Goal: Information Seeking & Learning: Learn about a topic

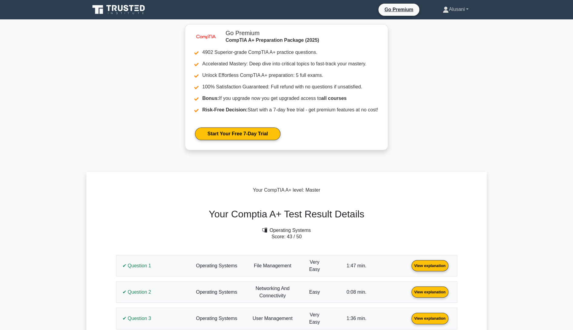
click at [451, 5] on link "Alusani" at bounding box center [455, 9] width 55 height 12
click at [447, 18] on ul "Profile Settings" at bounding box center [452, 28] width 48 height 25
drag, startPoint x: 447, startPoint y: 9, endPoint x: 445, endPoint y: 15, distance: 5.9
click at [447, 8] on link "Alusani" at bounding box center [455, 9] width 55 height 12
click at [435, 22] on link "Profile" at bounding box center [452, 24] width 48 height 10
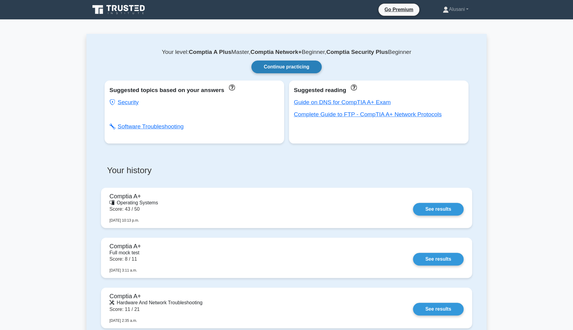
click at [276, 65] on link "Continue practicing" at bounding box center [286, 67] width 70 height 13
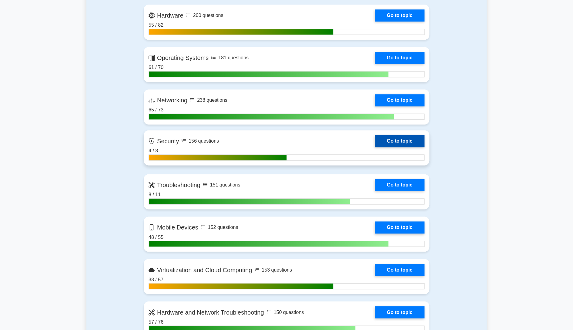
scroll to position [454, 0]
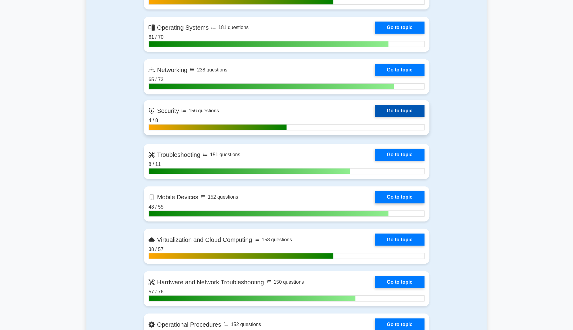
click at [394, 109] on link "Go to topic" at bounding box center [399, 111] width 50 height 12
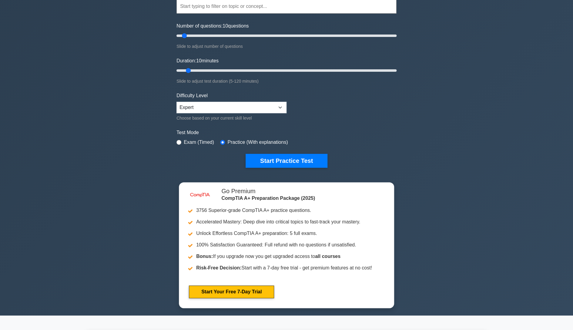
scroll to position [0, 0]
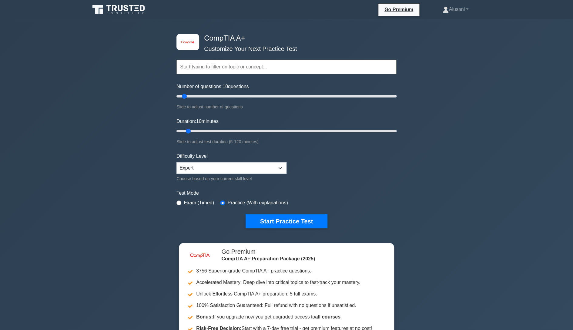
click at [242, 71] on input "text" at bounding box center [286, 67] width 220 height 15
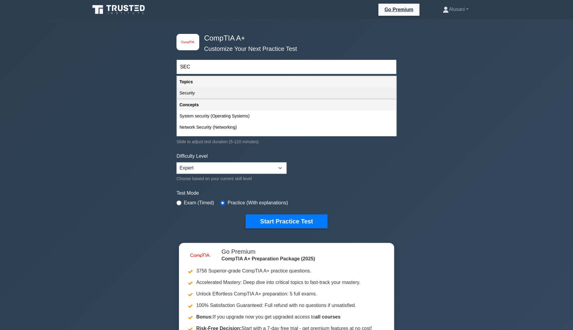
click at [234, 93] on div "Security" at bounding box center [286, 93] width 219 height 11
type input "Security"
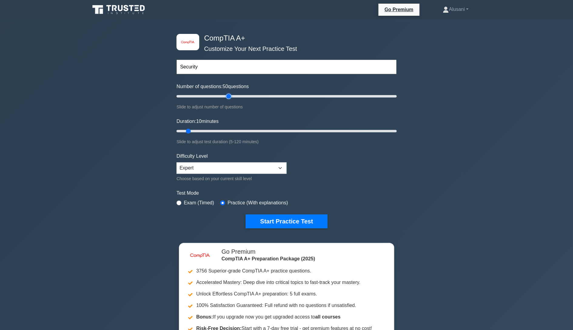
drag, startPoint x: 185, startPoint y: 95, endPoint x: 230, endPoint y: 97, distance: 44.6
type input "50"
click at [230, 97] on input "Number of questions: 50 questions" at bounding box center [286, 96] width 220 height 7
drag, startPoint x: 188, startPoint y: 129, endPoint x: 427, endPoint y: 125, distance: 239.7
type input "120"
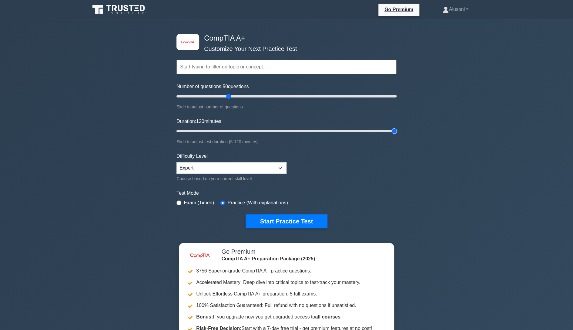
click at [396, 128] on input "Duration: 120 minutes" at bounding box center [286, 131] width 220 height 7
click at [268, 220] on button "Start Practice Test" at bounding box center [286, 222] width 82 height 14
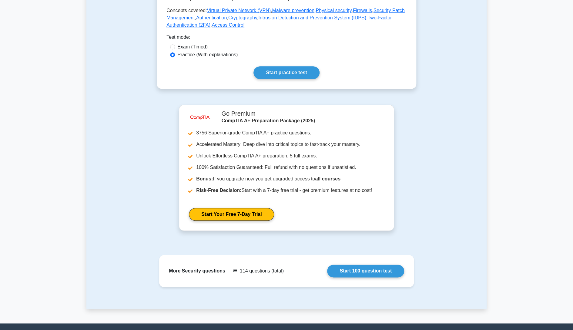
scroll to position [333, 0]
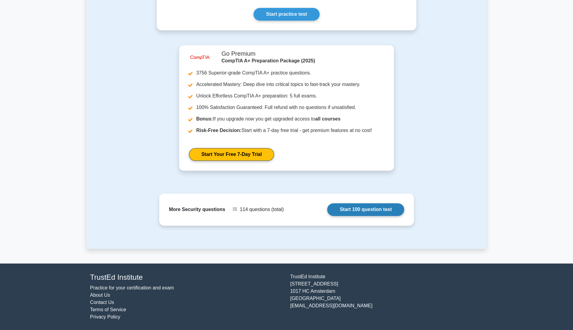
click at [365, 208] on link "Start 100 question test" at bounding box center [365, 209] width 77 height 13
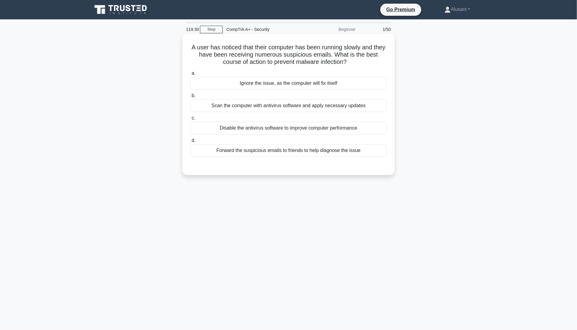
click at [268, 101] on div "Scan the computer with antivirus software and apply necessary updates" at bounding box center [288, 105] width 196 height 13
click at [190, 98] on input "b. Scan the computer with antivirus software and apply necessary updates" at bounding box center [190, 96] width 0 height 4
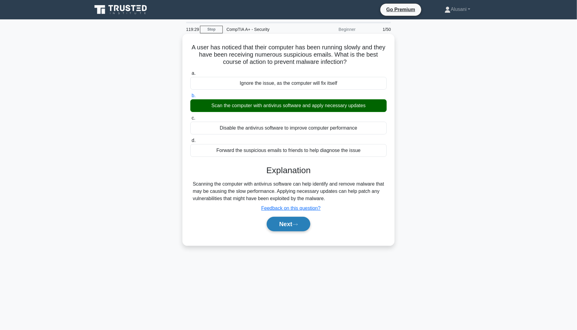
click at [294, 219] on button "Next" at bounding box center [288, 224] width 43 height 15
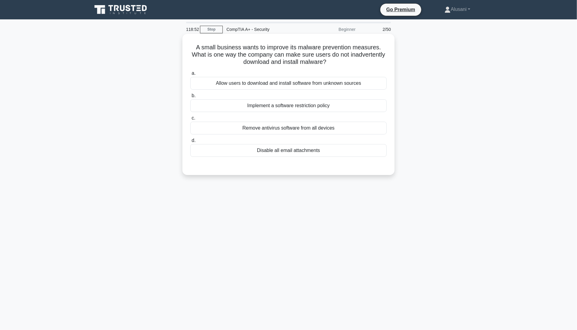
click at [264, 107] on div "Implement a software restriction policy" at bounding box center [288, 105] width 196 height 13
click at [190, 98] on input "b. Implement a software restriction policy" at bounding box center [190, 96] width 0 height 4
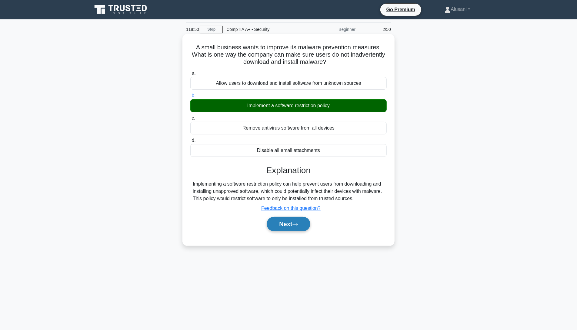
click at [279, 228] on button "Next" at bounding box center [288, 224] width 43 height 15
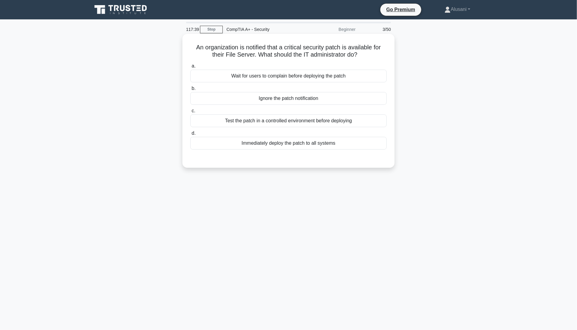
click at [263, 125] on div "Test the patch in a controlled environment before deploying" at bounding box center [288, 121] width 196 height 13
click at [190, 113] on input "c. Test the patch in a controlled environment before deploying" at bounding box center [190, 111] width 0 height 4
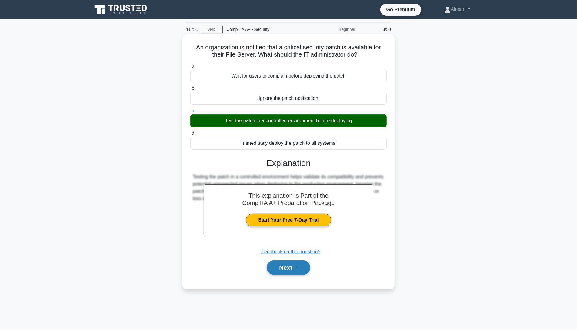
click at [289, 263] on button "Next" at bounding box center [288, 268] width 43 height 15
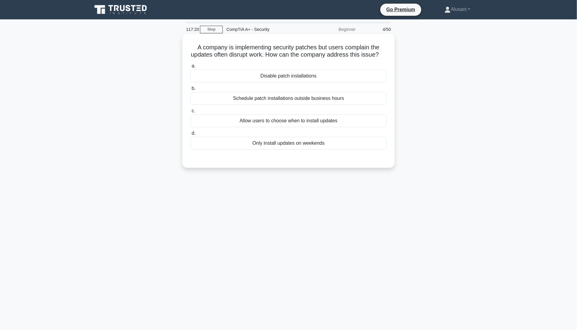
click at [261, 105] on div "Schedule patch installations outside business hours" at bounding box center [288, 98] width 196 height 13
click at [190, 91] on input "b. Schedule patch installations outside business hours" at bounding box center [190, 89] width 0 height 4
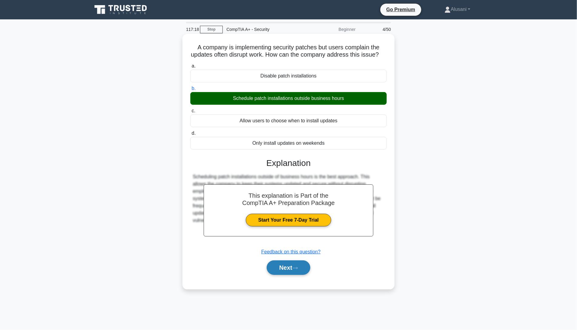
click at [298, 275] on button "Next" at bounding box center [288, 268] width 43 height 15
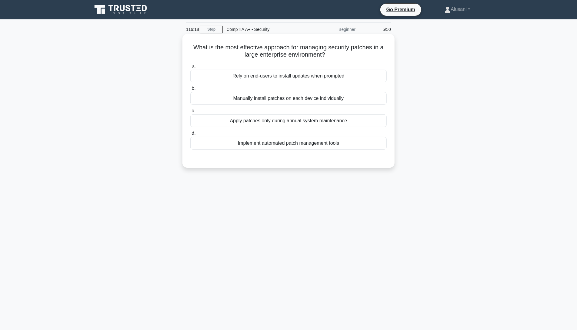
click at [289, 147] on div "Implement automated patch management tools" at bounding box center [288, 143] width 196 height 13
click at [190, 135] on input "d. Implement automated patch management tools" at bounding box center [190, 133] width 0 height 4
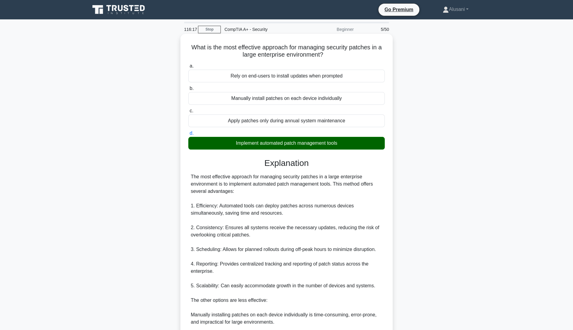
scroll to position [123, 0]
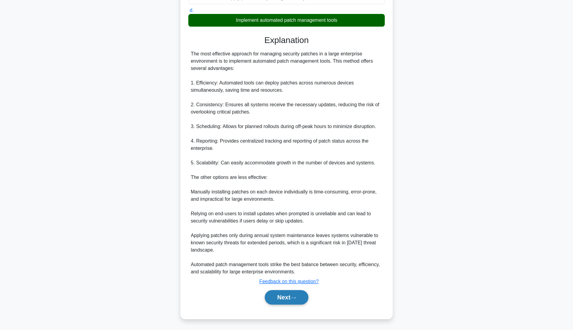
click at [284, 301] on button "Next" at bounding box center [285, 297] width 43 height 15
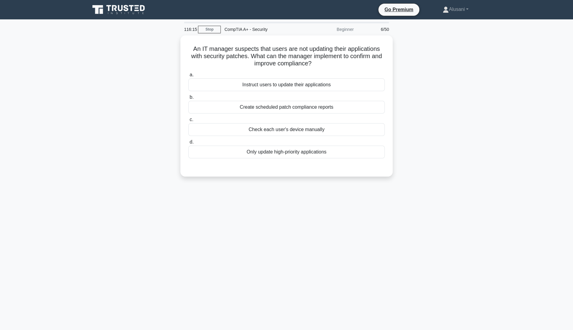
scroll to position [0, 0]
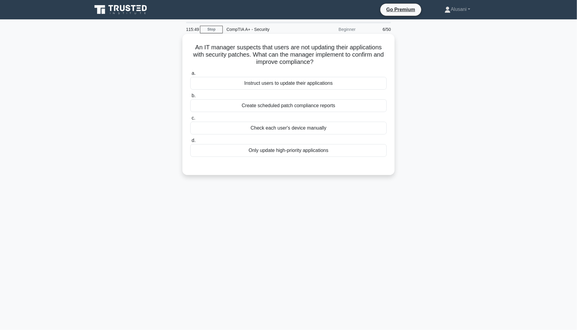
click at [234, 109] on div "Create scheduled patch compliance reports" at bounding box center [288, 105] width 196 height 13
click at [190, 98] on input "b. Create scheduled patch compliance reports" at bounding box center [190, 96] width 0 height 4
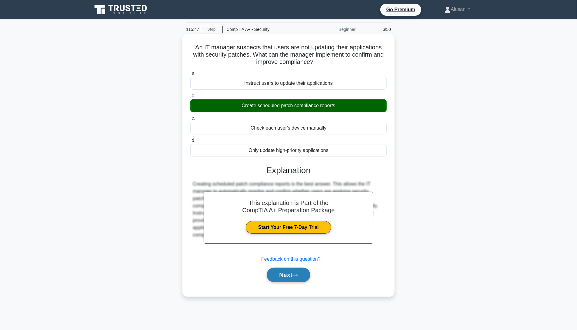
click at [268, 271] on button "Next" at bounding box center [288, 275] width 43 height 15
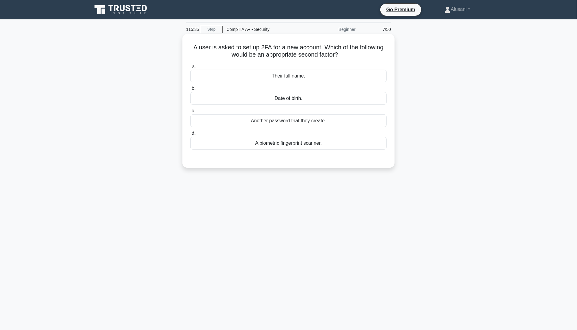
click at [270, 145] on div "A biometric fingerprint scanner." at bounding box center [288, 143] width 196 height 13
click at [190, 135] on input "d. A biometric fingerprint scanner." at bounding box center [190, 133] width 0 height 4
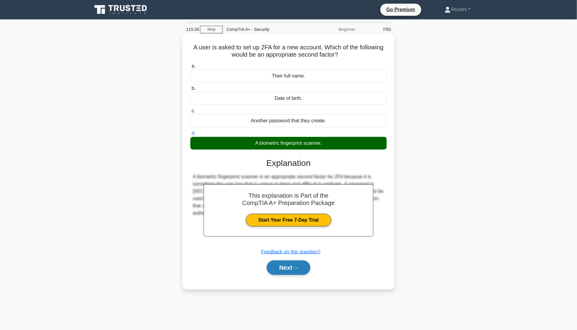
click at [283, 273] on button "Next" at bounding box center [288, 268] width 43 height 15
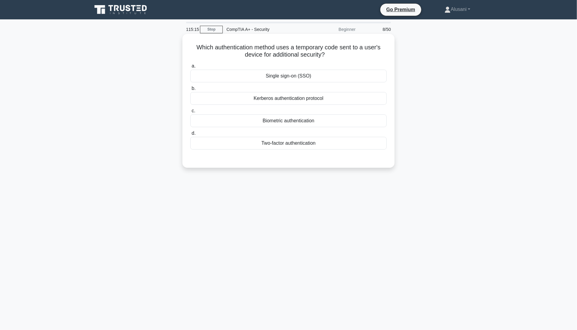
click at [272, 102] on div "Kerberos authentication protocol" at bounding box center [288, 98] width 196 height 13
click at [190, 91] on input "b. Kerberos authentication protocol" at bounding box center [190, 89] width 0 height 4
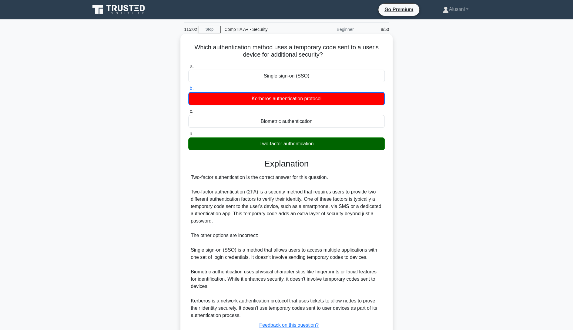
scroll to position [44, 0]
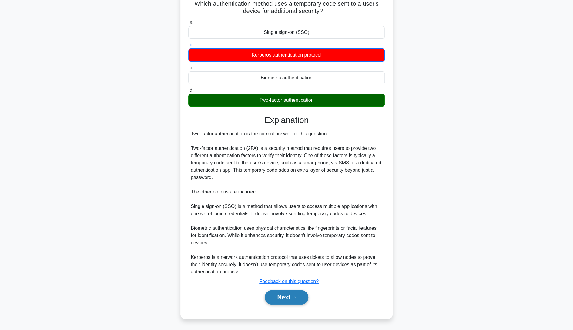
click at [282, 294] on button "Next" at bounding box center [285, 297] width 43 height 15
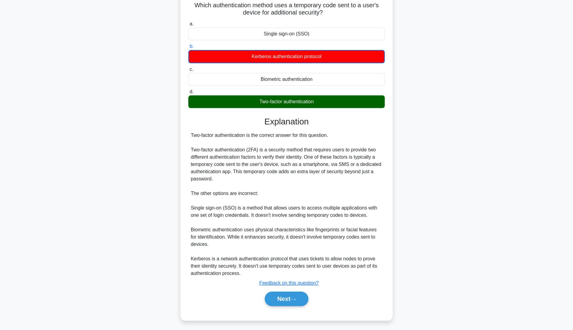
scroll to position [0, 0]
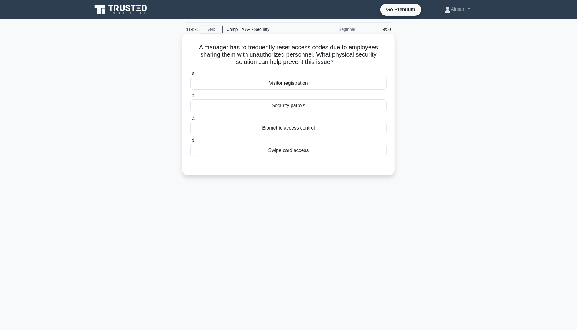
click at [260, 129] on div "Biometric access control" at bounding box center [288, 128] width 196 height 13
click at [190, 120] on input "c. Biometric access control" at bounding box center [190, 118] width 0 height 4
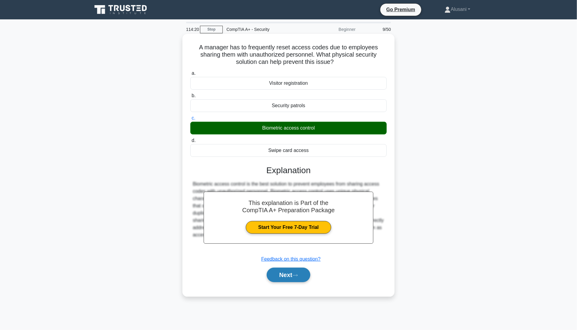
click at [284, 280] on button "Next" at bounding box center [288, 275] width 43 height 15
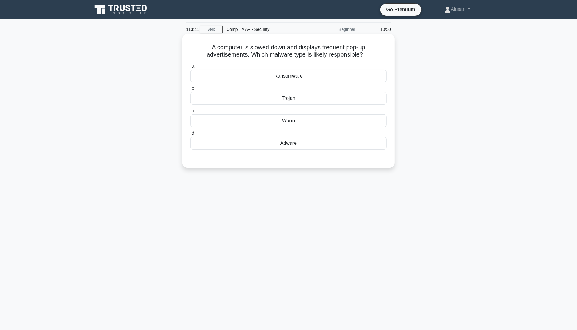
click at [281, 143] on div "Adware" at bounding box center [288, 143] width 196 height 13
click at [190, 135] on input "d. Adware" at bounding box center [190, 133] width 0 height 4
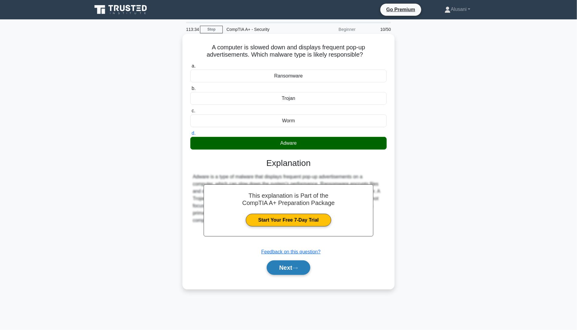
click at [291, 270] on button "Next" at bounding box center [288, 268] width 43 height 15
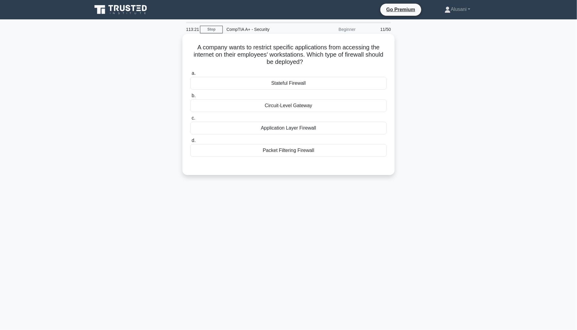
click at [291, 128] on div "Application Layer Firewall" at bounding box center [288, 128] width 196 height 13
click at [190, 120] on input "c. Application Layer Firewall" at bounding box center [190, 118] width 0 height 4
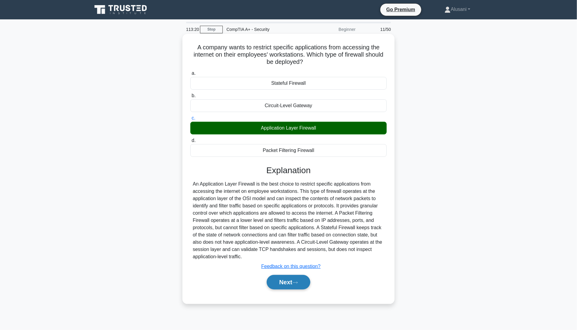
click at [286, 280] on button "Next" at bounding box center [288, 282] width 43 height 15
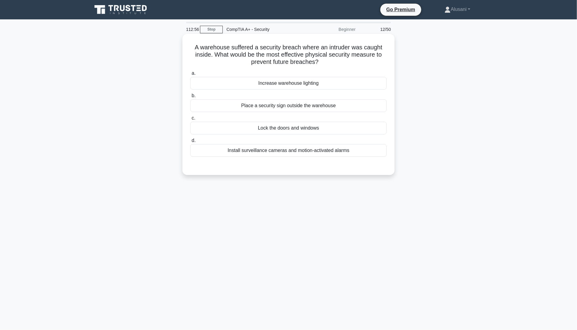
click at [280, 151] on div "Install surveillance cameras and motion-activated alarms" at bounding box center [288, 150] width 196 height 13
click at [190, 143] on input "d. Install surveillance cameras and motion-activated alarms" at bounding box center [190, 141] width 0 height 4
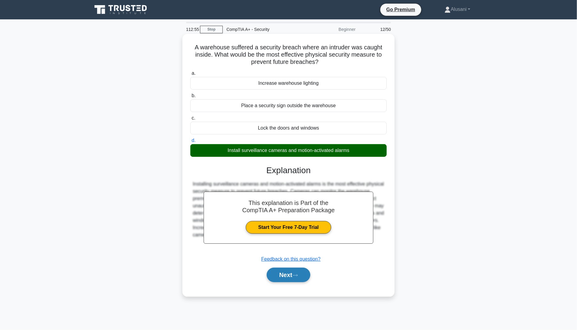
click at [291, 273] on button "Next" at bounding box center [288, 275] width 43 height 15
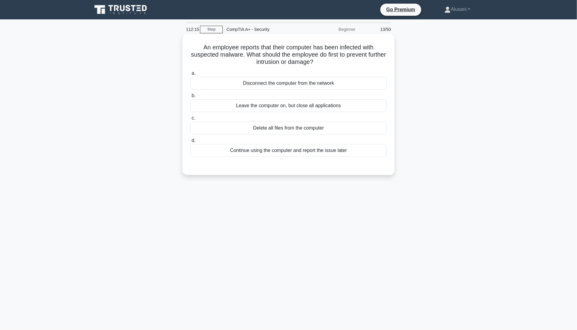
click at [268, 85] on div "Disconnect the computer from the network" at bounding box center [288, 83] width 196 height 13
click at [190, 75] on input "a. Disconnect the computer from the network" at bounding box center [190, 74] width 0 height 4
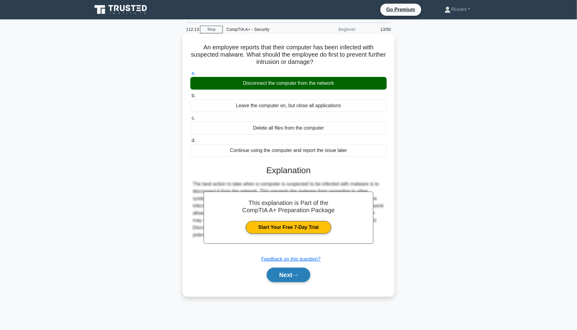
click at [291, 272] on button "Next" at bounding box center [288, 275] width 43 height 15
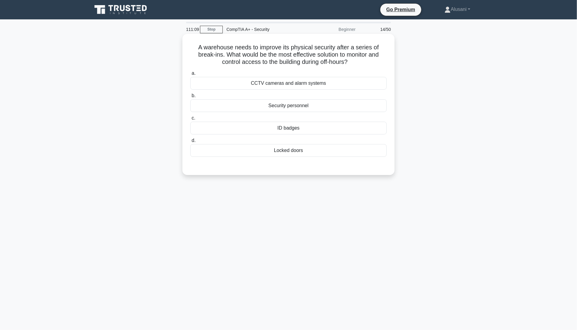
click at [244, 84] on div "CCTV cameras and alarm systems" at bounding box center [288, 83] width 196 height 13
click at [190, 75] on input "a. CCTV cameras and alarm systems" at bounding box center [190, 74] width 0 height 4
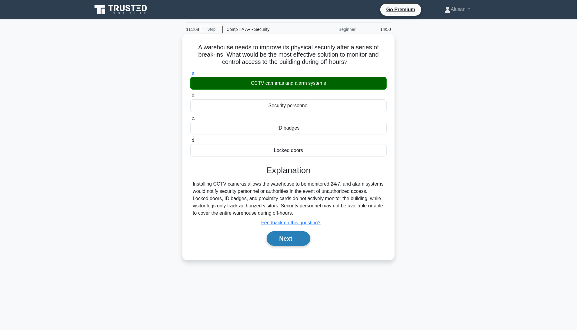
click at [286, 240] on button "Next" at bounding box center [288, 238] width 43 height 15
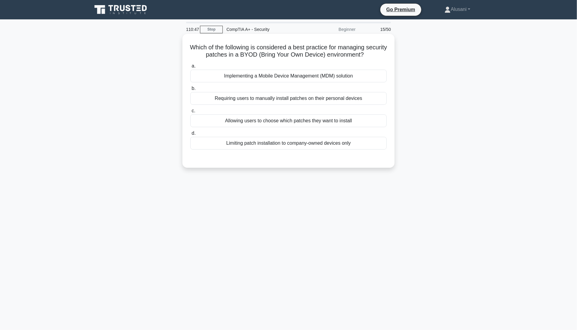
click at [256, 76] on div "Implementing a Mobile Device Management (MDM) solution" at bounding box center [288, 76] width 196 height 13
click at [190, 68] on input "a. Implementing a Mobile Device Management (MDM) solution" at bounding box center [190, 66] width 0 height 4
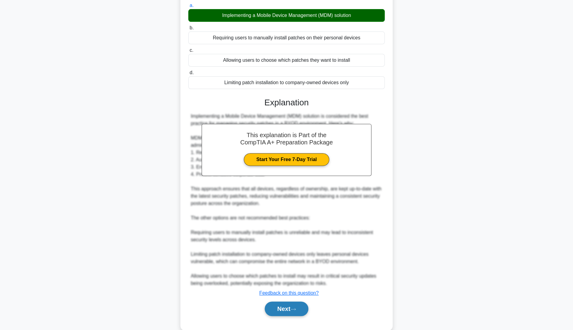
scroll to position [72, 0]
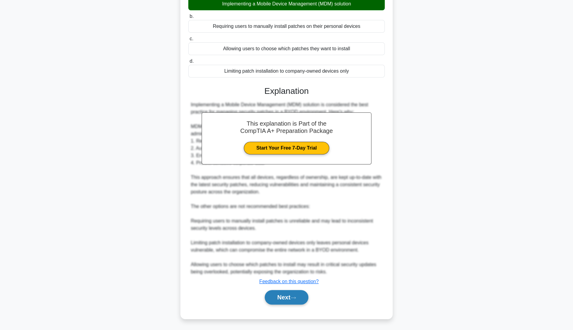
click at [282, 295] on button "Next" at bounding box center [285, 297] width 43 height 15
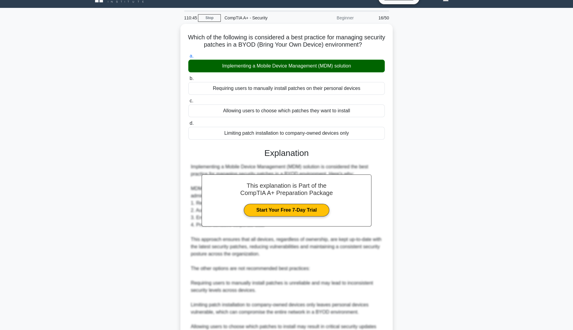
scroll to position [0, 0]
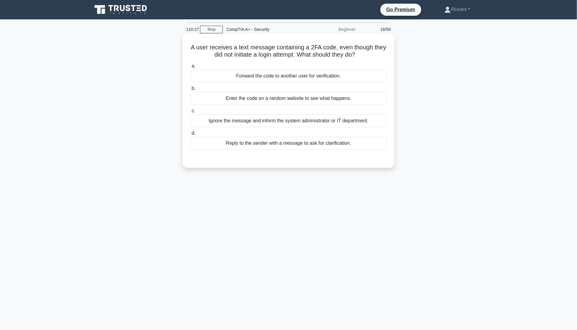
click at [287, 118] on div "Ignore the message and inform the system administrator or IT department." at bounding box center [288, 121] width 196 height 13
click at [190, 113] on input "c. Ignore the message and inform the system administrator or IT department." at bounding box center [190, 111] width 0 height 4
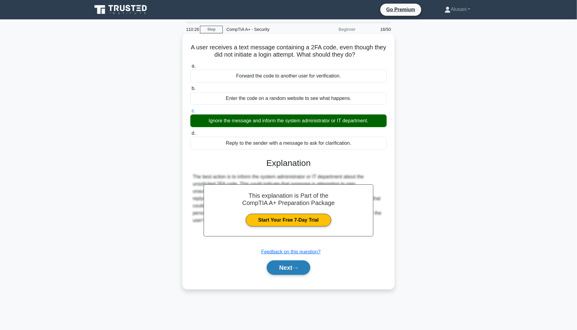
click at [295, 264] on button "Next" at bounding box center [288, 268] width 43 height 15
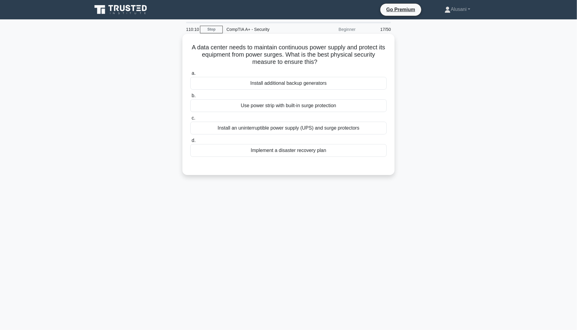
click at [254, 128] on div "Install an uninterruptible power supply (UPS) and surge protectors" at bounding box center [288, 128] width 196 height 13
click at [190, 120] on input "c. Install an uninterruptible power supply (UPS) and surge protectors" at bounding box center [190, 118] width 0 height 4
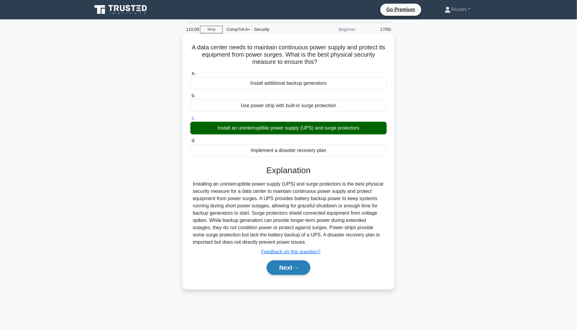
click at [291, 269] on button "Next" at bounding box center [288, 268] width 43 height 15
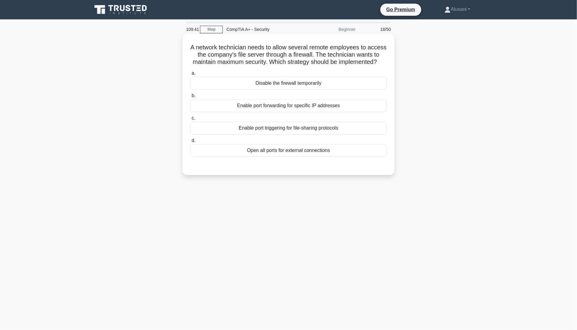
click at [264, 112] on div "Enable port forwarding for specific IP addresses" at bounding box center [288, 105] width 196 height 13
click at [190, 98] on input "b. Enable port forwarding for specific IP addresses" at bounding box center [190, 96] width 0 height 4
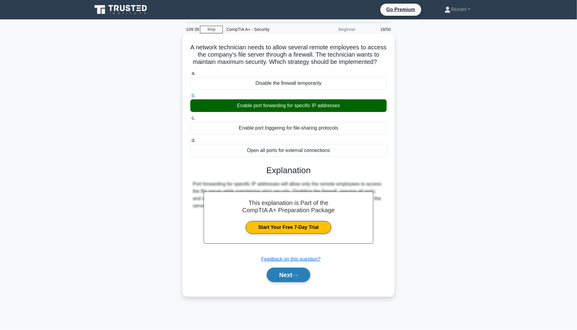
click at [291, 282] on button "Next" at bounding box center [288, 275] width 43 height 15
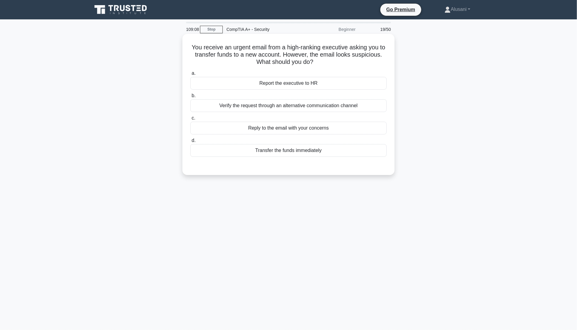
click at [271, 105] on div "Verify the request through an alternative communication channel" at bounding box center [288, 105] width 196 height 13
click at [190, 98] on input "b. Verify the request through an alternative communication channel" at bounding box center [190, 96] width 0 height 4
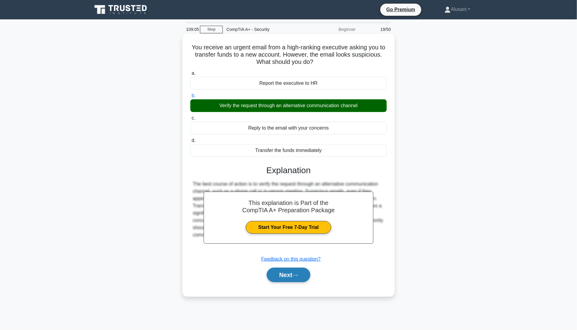
click at [285, 272] on button "Next" at bounding box center [288, 275] width 43 height 15
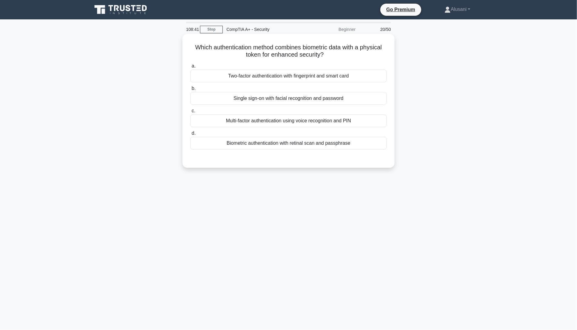
click at [277, 76] on div "Two-factor authentication with fingerprint and smart card" at bounding box center [288, 76] width 196 height 13
click at [190, 68] on input "a. Two-factor authentication with fingerprint and smart card" at bounding box center [190, 66] width 0 height 4
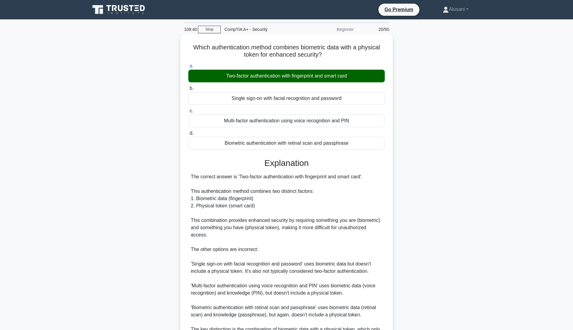
scroll to position [65, 0]
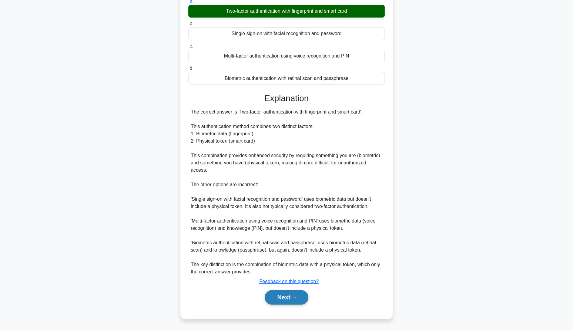
click at [282, 293] on button "Next" at bounding box center [285, 297] width 43 height 15
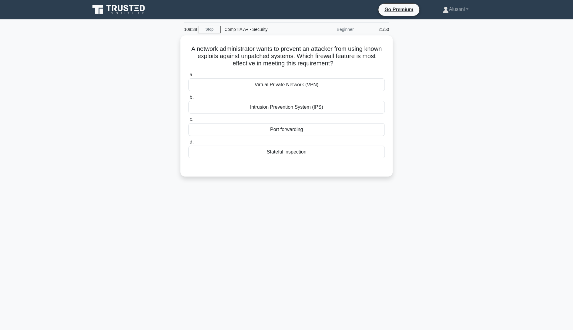
scroll to position [0, 0]
click at [300, 151] on div "Stateful inspection" at bounding box center [288, 150] width 196 height 13
click at [190, 143] on input "d. Stateful inspection" at bounding box center [190, 141] width 0 height 4
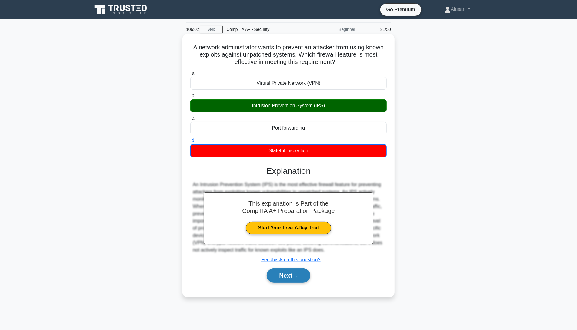
click at [279, 278] on button "Next" at bounding box center [288, 275] width 43 height 15
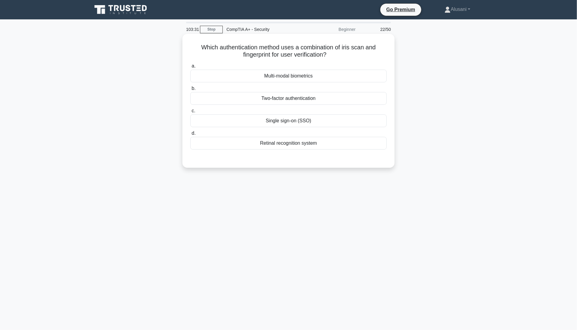
click at [261, 74] on div "Multi-modal biometrics" at bounding box center [288, 76] width 196 height 13
click at [190, 68] on input "a. Multi-modal biometrics" at bounding box center [190, 66] width 0 height 4
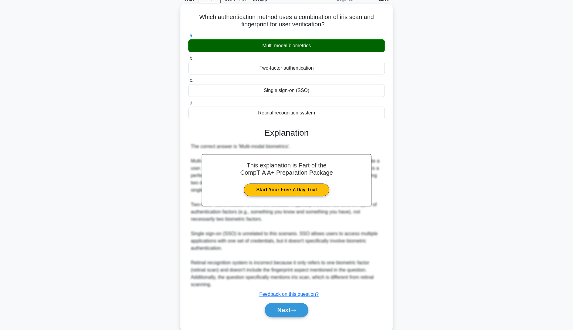
scroll to position [43, 0]
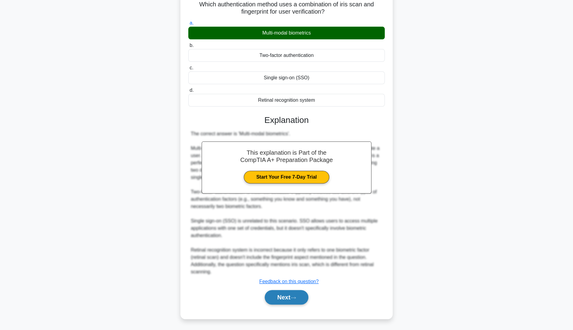
click at [282, 301] on button "Next" at bounding box center [285, 297] width 43 height 15
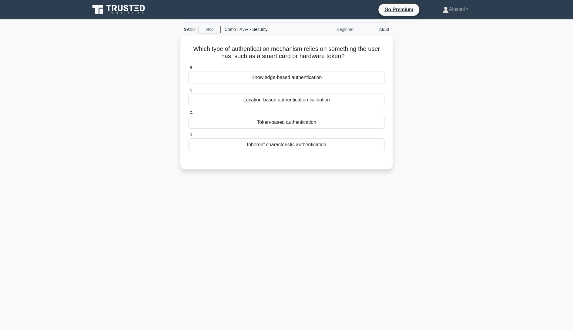
scroll to position [0, 0]
click at [462, 117] on div "Which type of authentication mechanism relies on something the user has, such a…" at bounding box center [288, 105] width 400 height 141
click at [277, 202] on div "98:12 Stop CompTIA A+ - Security Beginner 23/50 Which type of authentication me…" at bounding box center [288, 173] width 400 height 303
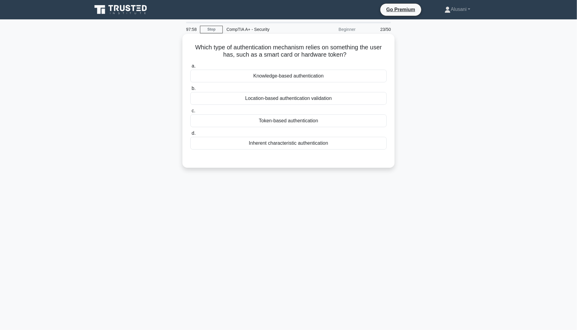
click at [278, 121] on div "Token-based authentication" at bounding box center [288, 121] width 196 height 13
click at [190, 113] on input "c. Token-based authentication" at bounding box center [190, 111] width 0 height 4
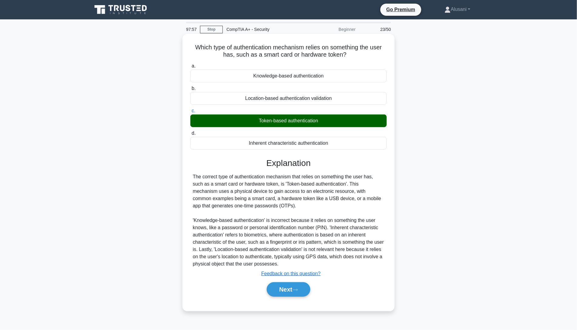
click at [278, 309] on div "Which type of authentication mechanism relies on something the user has, such a…" at bounding box center [288, 172] width 212 height 277
click at [283, 284] on button "Next" at bounding box center [288, 289] width 43 height 15
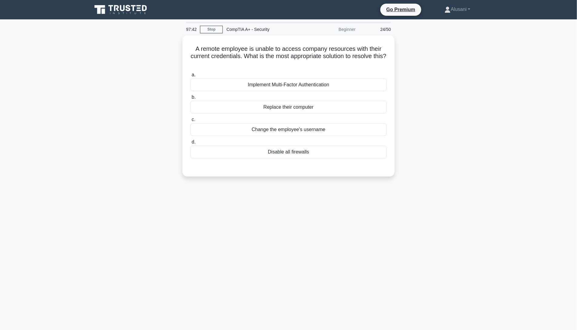
click at [245, 187] on div "97:42 Stop CompTIA A+ - Security Beginner 24/50 A remote employee is unable to …" at bounding box center [288, 173] width 400 height 303
click at [283, 212] on div "95:58 Stop CompTIA A+ - Security Beginner 24/50 A remote employee is unable to …" at bounding box center [288, 173] width 400 height 303
click at [283, 211] on div "94:28 Stop CompTIA A+ - Security Beginner 24/50 A remote employee is unable to …" at bounding box center [288, 173] width 400 height 303
click at [265, 242] on div "93:04 Stop CompTIA A+ - Security Beginner 24/50 A remote employee is unable to …" at bounding box center [288, 173] width 400 height 303
click at [236, 244] on div "93:02 Stop CompTIA A+ - Security Beginner 24/50 A remote employee is unable to …" at bounding box center [288, 173] width 400 height 303
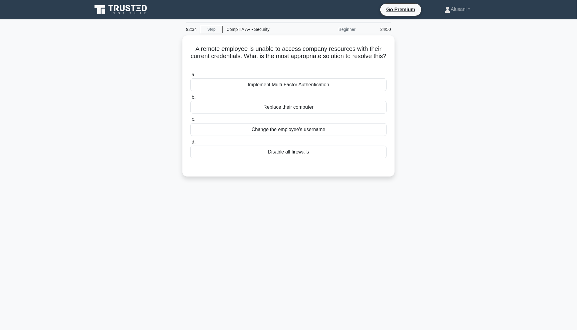
click at [187, 206] on div "92:34 Stop CompTIA A+ - Security Beginner 24/50 A remote employee is unable to …" at bounding box center [288, 173] width 400 height 303
click at [194, 228] on div "90:33 Stop CompTIA A+ - Security Beginner 24/50 A remote employee is unable to …" at bounding box center [288, 173] width 400 height 303
click at [292, 211] on div "89:46 Stop CompTIA A+ - Security Beginner 24/50 A remote employee is unable to …" at bounding box center [288, 173] width 400 height 303
click at [277, 82] on div "Implement Multi-Factor Authentication" at bounding box center [288, 83] width 196 height 13
click at [190, 75] on input "a. Implement Multi-Factor Authentication" at bounding box center [190, 74] width 0 height 4
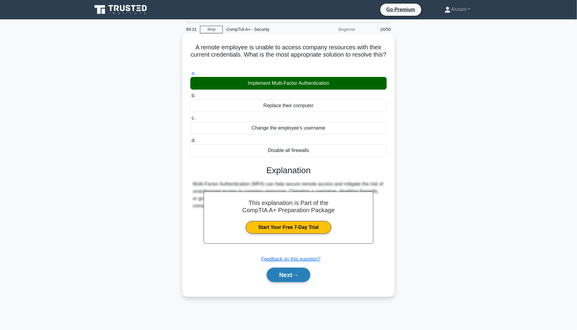
click at [298, 270] on button "Next" at bounding box center [288, 275] width 43 height 15
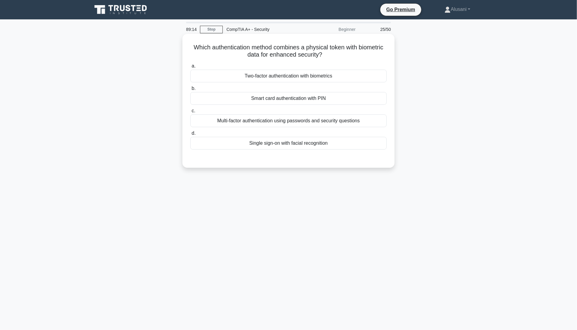
click at [246, 75] on div "Two-factor authentication with biometrics" at bounding box center [288, 76] width 196 height 13
click at [190, 68] on input "a. Two-factor authentication with biometrics" at bounding box center [190, 66] width 0 height 4
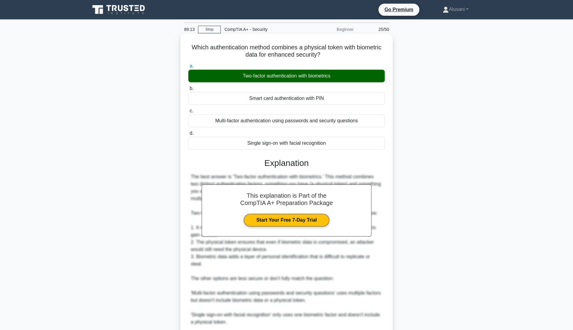
scroll to position [79, 0]
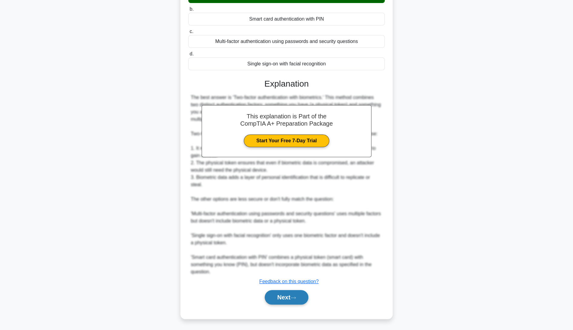
click at [281, 296] on button "Next" at bounding box center [285, 297] width 43 height 15
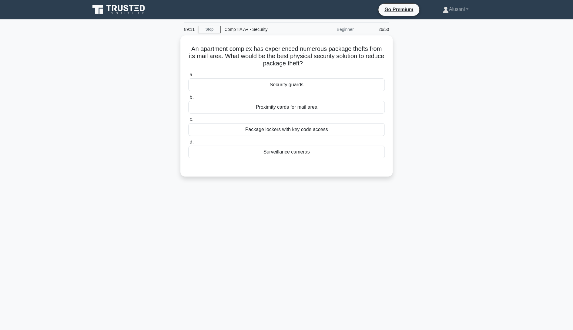
scroll to position [0, 0]
click at [291, 130] on div "Package lockers with key code access" at bounding box center [288, 128] width 196 height 13
click at [190, 120] on input "c. Package lockers with key code access" at bounding box center [190, 118] width 0 height 4
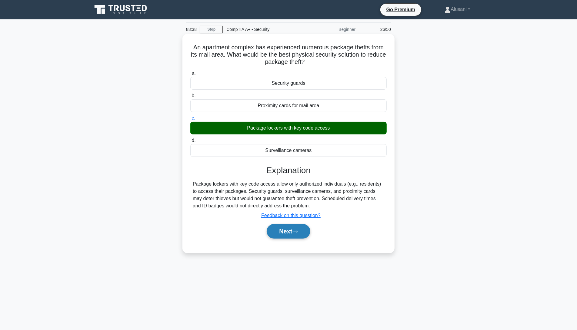
click at [278, 233] on button "Next" at bounding box center [288, 231] width 43 height 15
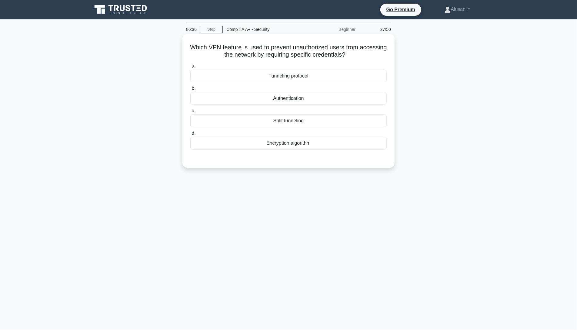
click at [305, 99] on div "Authentication" at bounding box center [288, 98] width 196 height 13
click at [190, 91] on input "b. Authentication" at bounding box center [190, 89] width 0 height 4
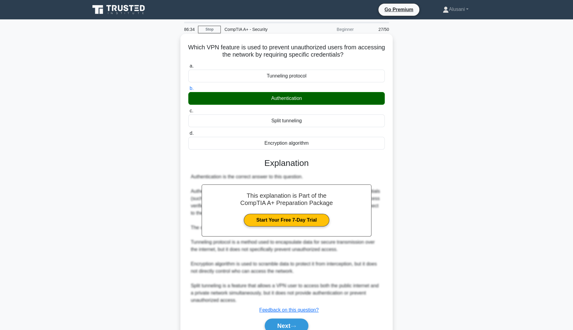
scroll to position [28, 0]
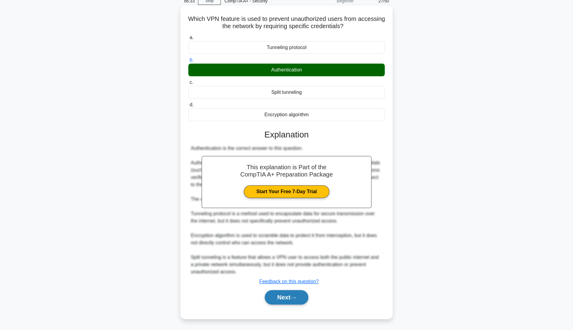
click at [291, 298] on button "Next" at bounding box center [285, 297] width 43 height 15
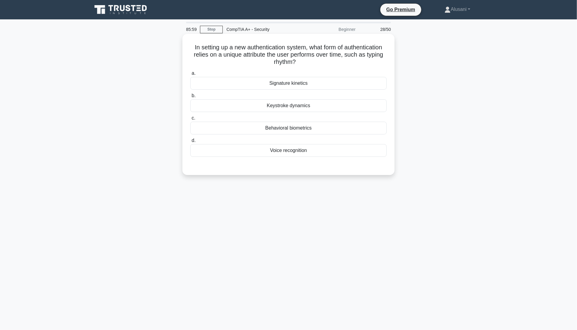
click at [299, 104] on div "Keystroke dynamics" at bounding box center [288, 105] width 196 height 13
click at [190, 98] on input "b. Keystroke dynamics" at bounding box center [190, 96] width 0 height 4
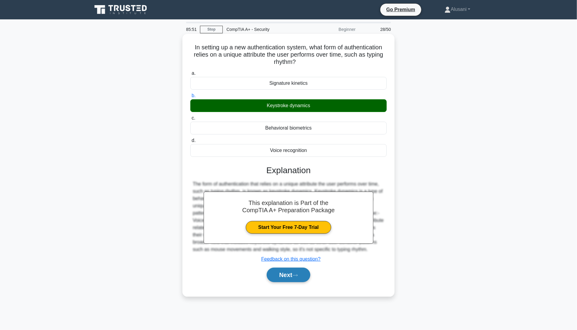
click at [290, 277] on button "Next" at bounding box center [288, 275] width 43 height 15
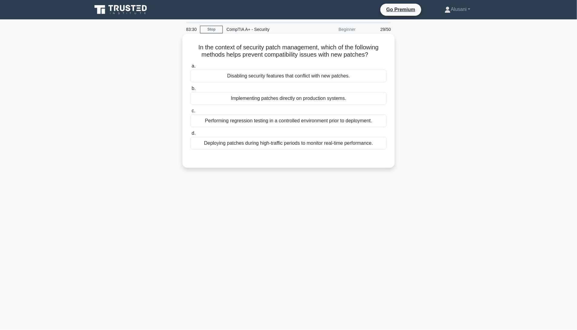
click at [237, 121] on div "Performing regression testing in a controlled environment prior to deployment." at bounding box center [288, 121] width 196 height 13
click at [263, 123] on div "Performing regression testing in a controlled environment prior to deployment." at bounding box center [288, 121] width 196 height 13
click at [283, 121] on div "Performing regression testing in a controlled environment prior to deployment." at bounding box center [288, 121] width 196 height 13
click at [190, 113] on input "c. Performing regression testing in a controlled environment prior to deploymen…" at bounding box center [190, 111] width 0 height 4
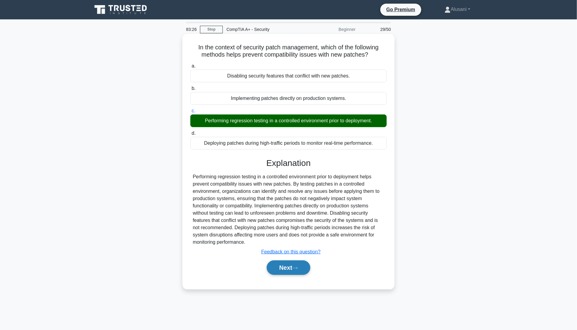
click at [290, 262] on button "Next" at bounding box center [288, 268] width 43 height 15
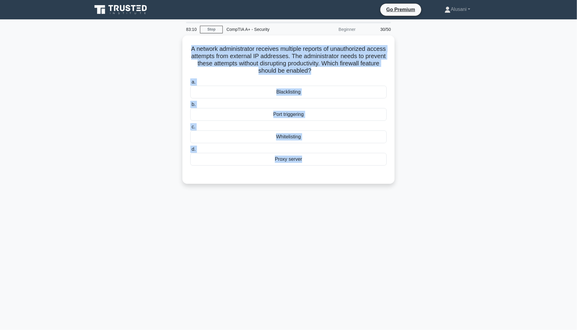
drag, startPoint x: 198, startPoint y: 48, endPoint x: 388, endPoint y: 203, distance: 245.4
click at [388, 203] on div "83:10 Stop CompTIA A+ - Security Beginner 30/50 A network administrator receive…" at bounding box center [288, 173] width 400 height 303
click at [377, 202] on div "83:09 Stop CompTIA A+ - Security Beginner 30/50 A network administrator receive…" at bounding box center [288, 173] width 400 height 303
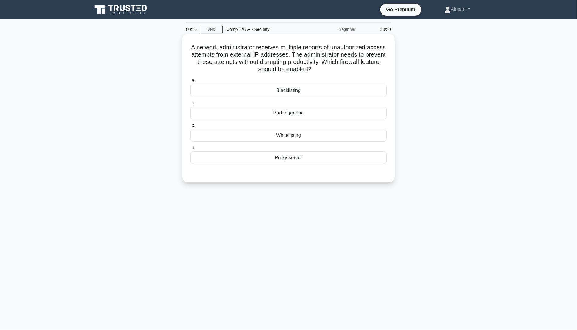
click at [256, 91] on div "Blacklisting" at bounding box center [288, 90] width 196 height 13
click at [190, 83] on input "a. Blacklisting" at bounding box center [190, 81] width 0 height 4
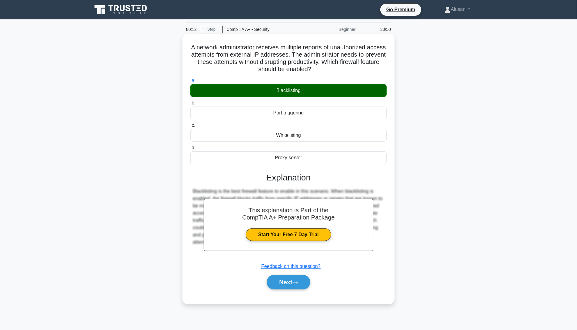
click at [277, 273] on div "Next" at bounding box center [288, 282] width 196 height 19
click at [271, 279] on button "Next" at bounding box center [288, 282] width 43 height 15
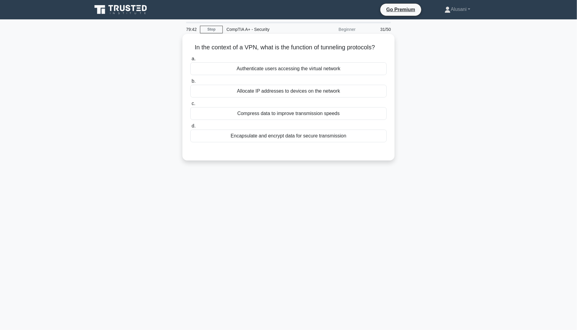
click at [287, 66] on div "Authenticate users accessing the virtual network" at bounding box center [288, 68] width 196 height 13
click at [190, 61] on input "a. Authenticate users accessing the virtual network" at bounding box center [190, 59] width 0 height 4
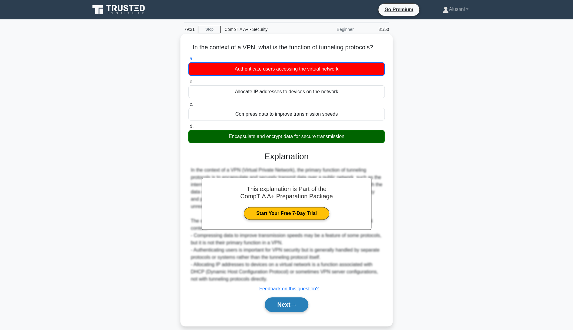
click at [273, 303] on button "Next" at bounding box center [285, 305] width 43 height 15
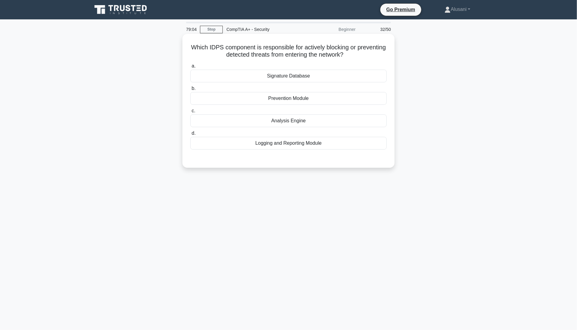
click at [271, 124] on div "Analysis Engine" at bounding box center [288, 121] width 196 height 13
click at [190, 113] on input "c. Analysis Engine" at bounding box center [190, 111] width 0 height 4
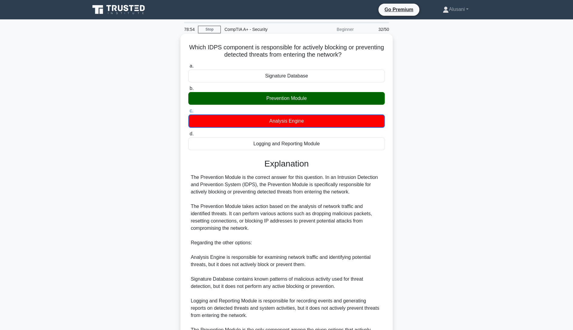
scroll to position [73, 0]
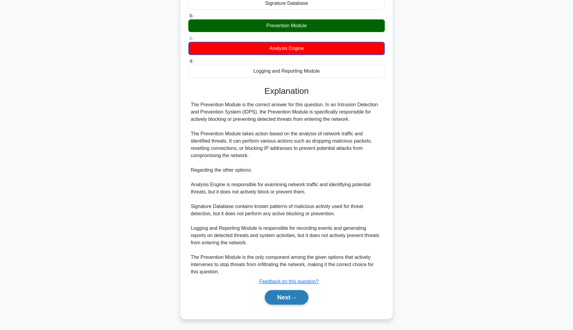
click at [289, 294] on button "Next" at bounding box center [285, 297] width 43 height 15
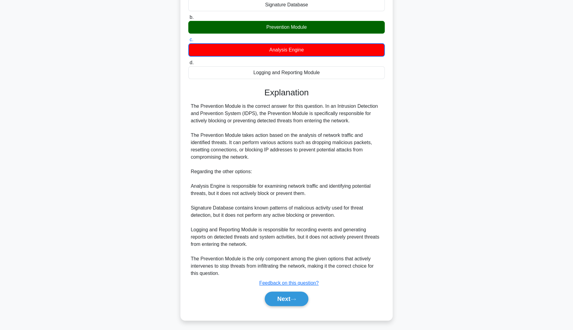
scroll to position [0, 0]
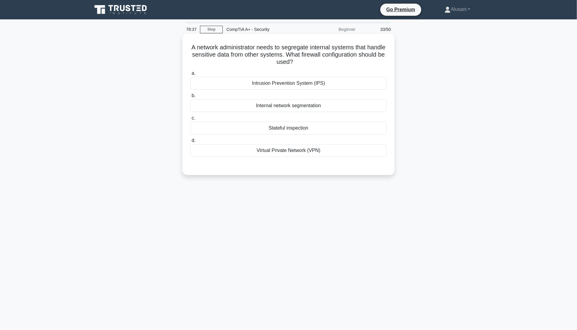
click at [277, 107] on div "Internal network segmentation" at bounding box center [288, 105] width 196 height 13
click at [190, 98] on input "b. Internal network segmentation" at bounding box center [190, 96] width 0 height 4
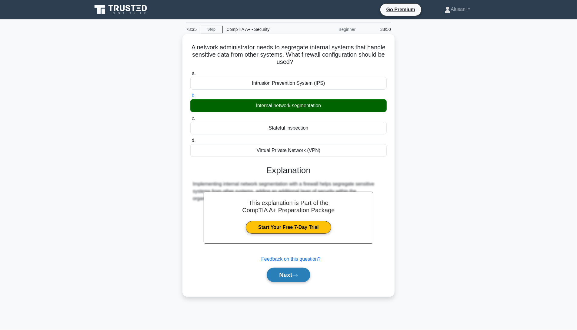
click at [283, 270] on button "Next" at bounding box center [288, 275] width 43 height 15
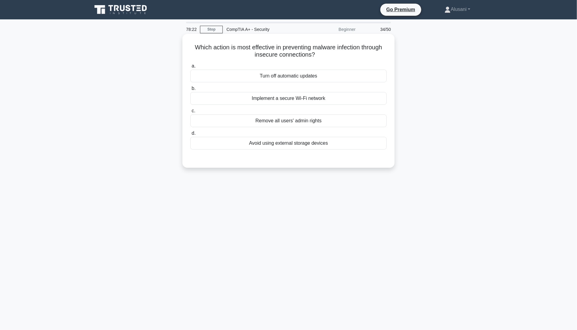
click at [288, 98] on div "Implement a secure Wi-Fi network" at bounding box center [288, 98] width 196 height 13
click at [190, 91] on input "b. Implement a secure Wi-Fi network" at bounding box center [190, 89] width 0 height 4
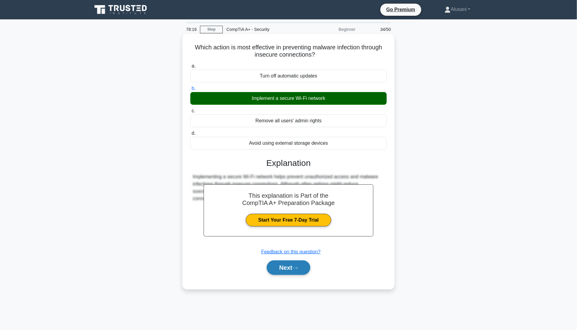
click at [283, 267] on button "Next" at bounding box center [288, 268] width 43 height 15
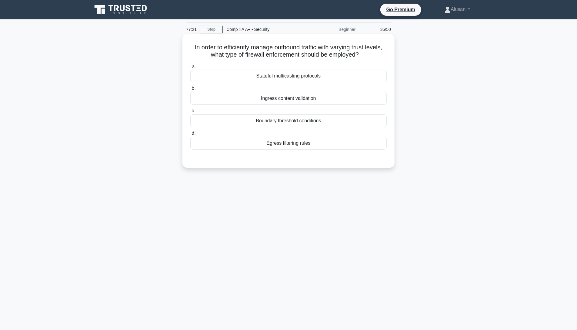
click at [248, 76] on div "Stateful multicasting protocols" at bounding box center [288, 76] width 196 height 13
click at [190, 68] on input "a. Stateful multicasting protocols" at bounding box center [190, 66] width 0 height 4
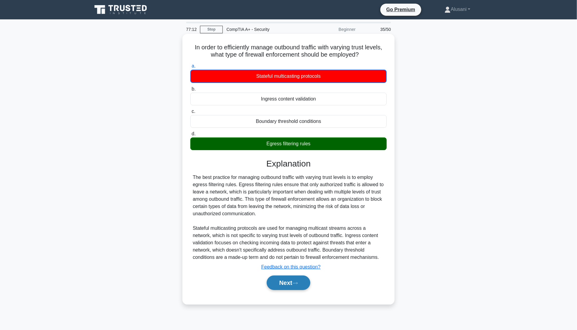
click at [287, 281] on button "Next" at bounding box center [288, 283] width 43 height 15
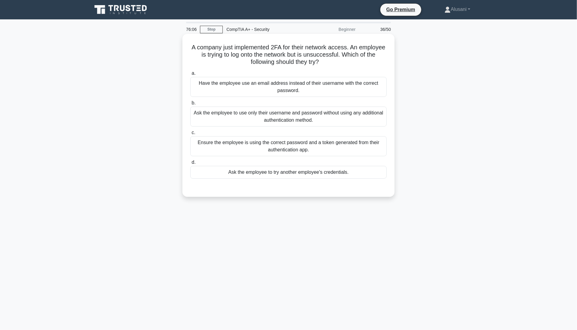
drag, startPoint x: 268, startPoint y: 94, endPoint x: 268, endPoint y: 91, distance: 3.4
click at [268, 91] on div "Have the employee use an email address instead of their username with the corre…" at bounding box center [288, 87] width 196 height 20
click at [190, 75] on input "a. Have the employee use an email address instead of their username with the co…" at bounding box center [190, 74] width 0 height 4
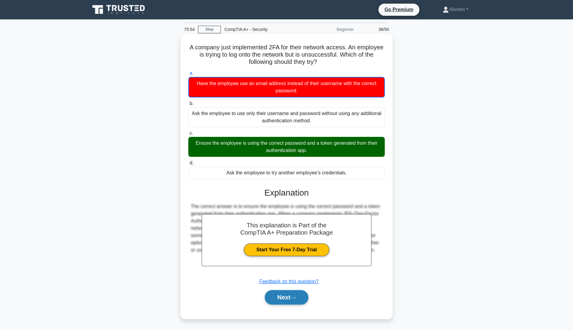
click at [279, 293] on button "Next" at bounding box center [285, 297] width 43 height 15
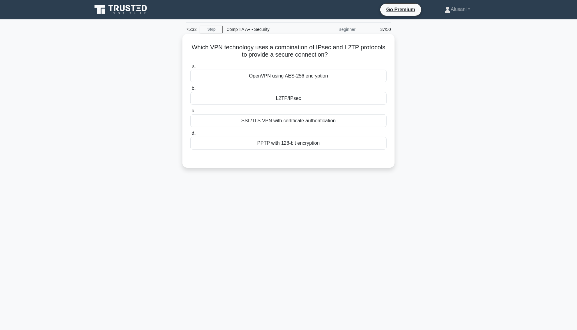
click at [303, 123] on div "SSL/TLS VPN with certificate authentication" at bounding box center [288, 121] width 196 height 13
click at [190, 113] on input "c. SSL/TLS VPN with certificate authentication" at bounding box center [190, 111] width 0 height 4
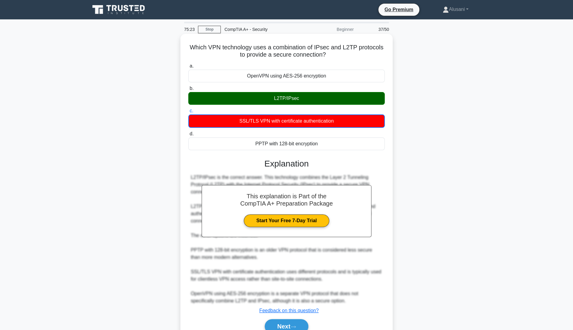
scroll to position [29, 0]
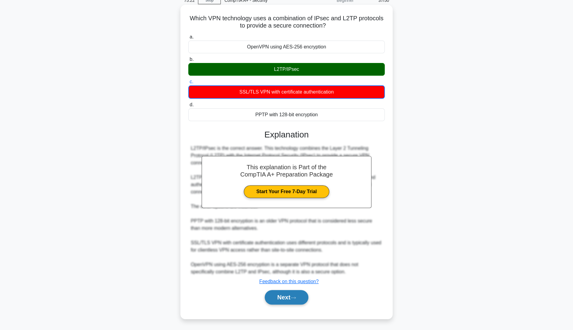
click at [296, 300] on button "Next" at bounding box center [285, 297] width 43 height 15
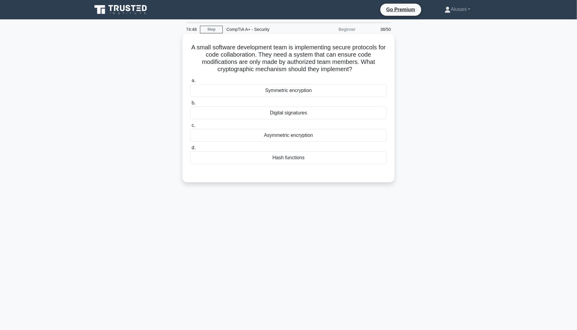
click at [280, 108] on div "Digital signatures" at bounding box center [288, 113] width 196 height 13
click at [190, 105] on input "b. Digital signatures" at bounding box center [190, 103] width 0 height 4
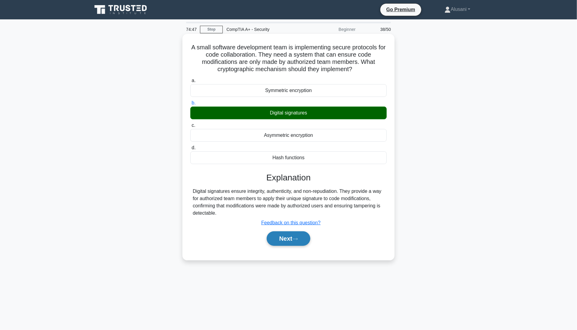
click at [289, 233] on button "Next" at bounding box center [288, 238] width 43 height 15
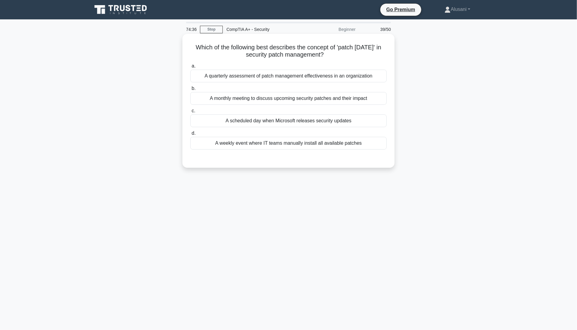
click at [245, 146] on div "A weekly event where IT teams manually install all available patches" at bounding box center [288, 143] width 196 height 13
click at [190, 135] on input "d. A weekly event where IT teams manually install all available patches" at bounding box center [190, 133] width 0 height 4
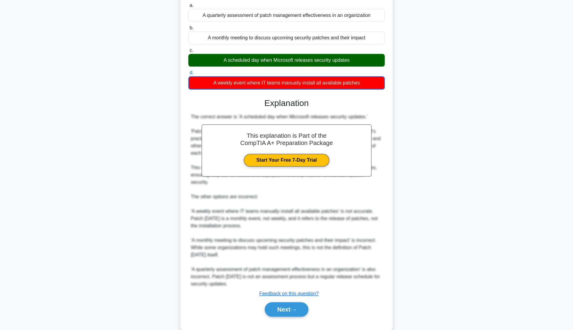
scroll to position [73, 0]
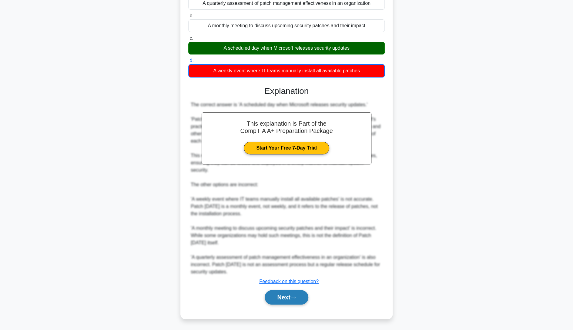
click at [281, 293] on button "Next" at bounding box center [285, 297] width 43 height 15
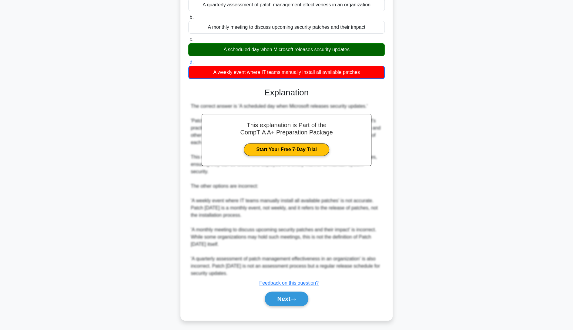
scroll to position [0, 0]
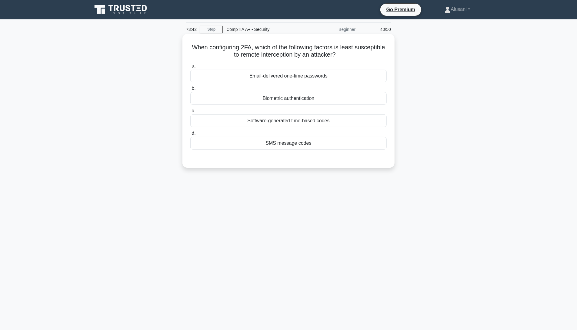
click at [267, 98] on div "Biometric authentication" at bounding box center [288, 98] width 196 height 13
click at [190, 91] on input "b. Biometric authentication" at bounding box center [190, 89] width 0 height 4
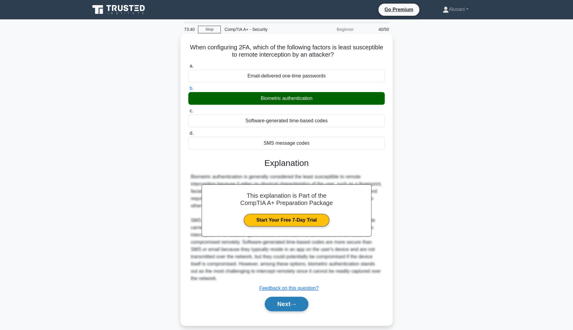
click at [275, 304] on button "Next" at bounding box center [285, 304] width 43 height 15
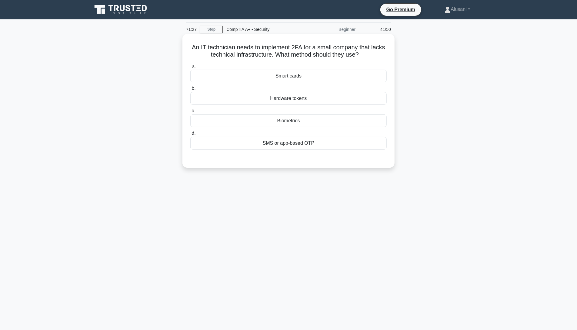
click at [305, 145] on div "SMS or app-based OTP" at bounding box center [288, 143] width 196 height 13
click at [190, 135] on input "d. SMS or app-based OTP" at bounding box center [190, 133] width 0 height 4
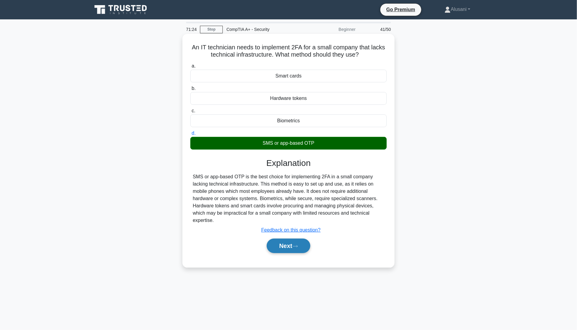
click at [306, 245] on button "Next" at bounding box center [288, 246] width 43 height 15
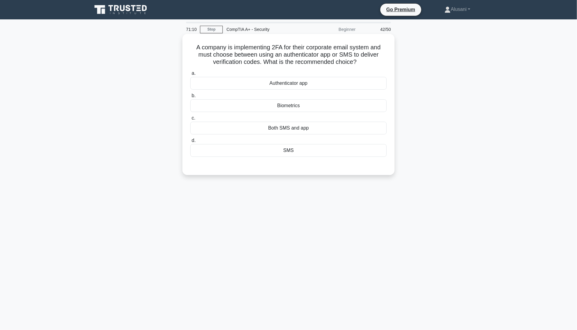
click at [233, 130] on div "Both SMS and app" at bounding box center [288, 128] width 196 height 13
click at [190, 120] on input "c. Both SMS and app" at bounding box center [190, 118] width 0 height 4
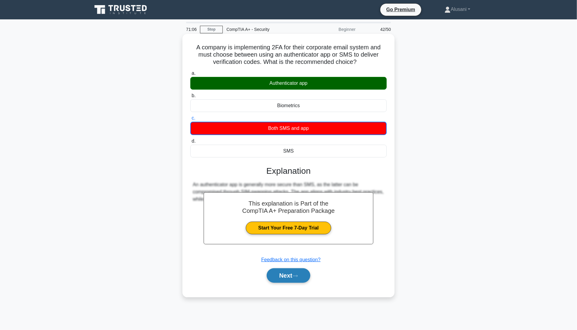
click at [281, 274] on button "Next" at bounding box center [288, 275] width 43 height 15
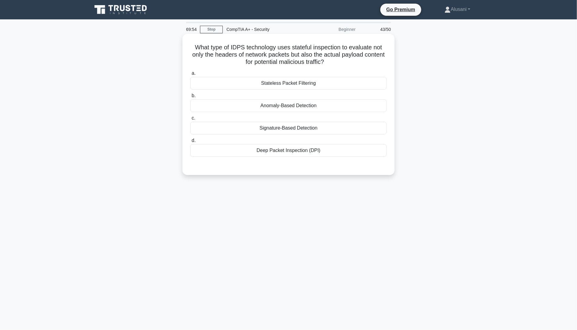
click at [279, 104] on div "Anomaly-Based Detection" at bounding box center [288, 105] width 196 height 13
click at [190, 98] on input "b. Anomaly-Based Detection" at bounding box center [190, 96] width 0 height 4
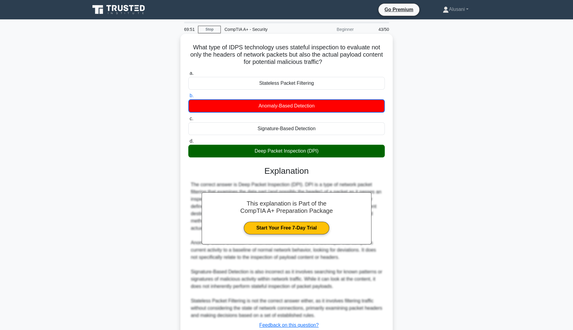
scroll to position [44, 0]
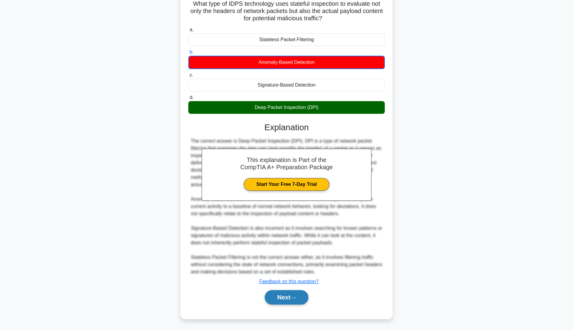
click at [276, 296] on button "Next" at bounding box center [285, 297] width 43 height 15
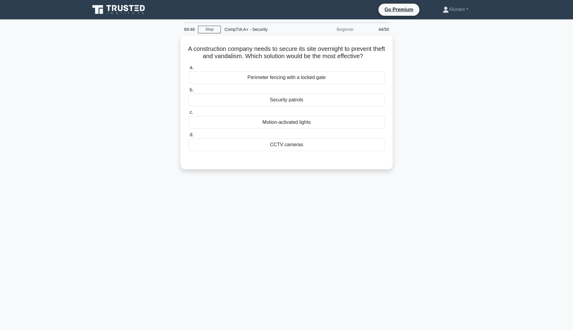
scroll to position [0, 0]
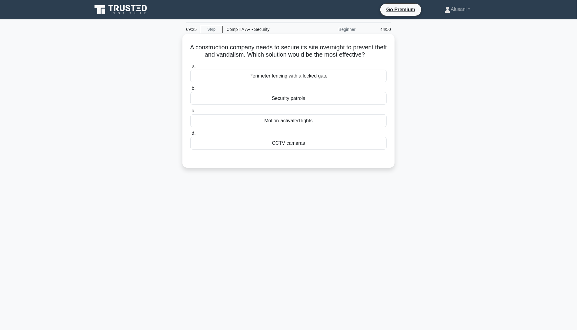
click at [266, 121] on div "Motion-activated lights" at bounding box center [288, 121] width 196 height 13
click at [190, 113] on input "c. Motion-activated lights" at bounding box center [190, 111] width 0 height 4
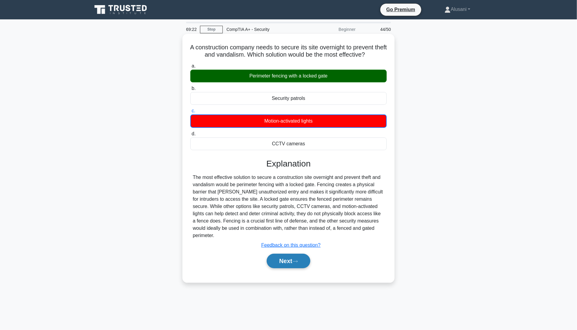
click at [281, 254] on button "Next" at bounding box center [288, 261] width 43 height 15
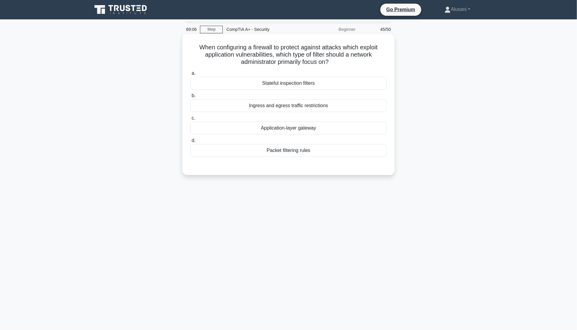
click at [279, 128] on div "Application-layer gateway" at bounding box center [288, 128] width 196 height 13
click at [190, 120] on input "c. Application-layer gateway" at bounding box center [190, 118] width 0 height 4
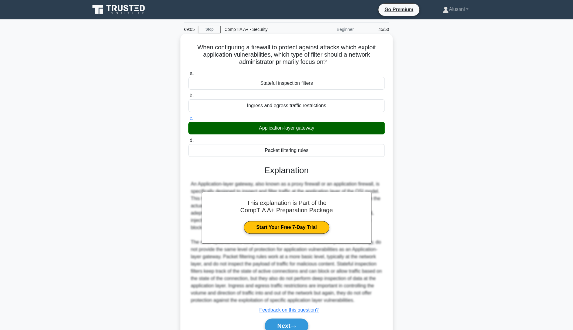
scroll to position [36, 0]
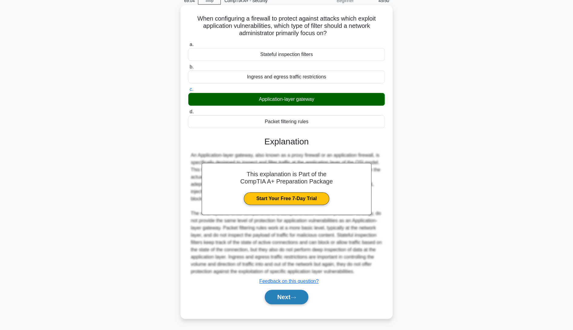
click at [289, 302] on button "Next" at bounding box center [285, 297] width 43 height 15
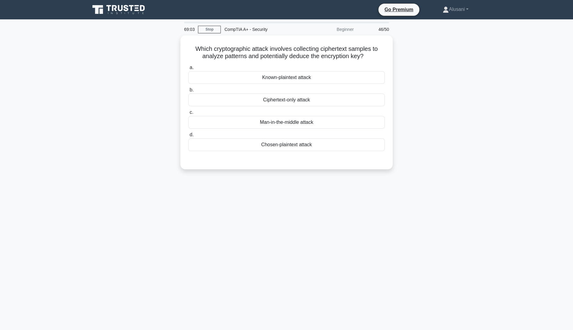
scroll to position [0, 0]
click at [284, 101] on div "Ciphertext-only attack" at bounding box center [288, 98] width 196 height 13
click at [190, 91] on input "b. Ciphertext-only attack" at bounding box center [190, 89] width 0 height 4
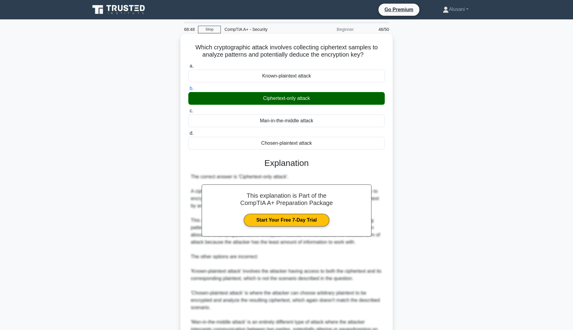
scroll to position [72, 0]
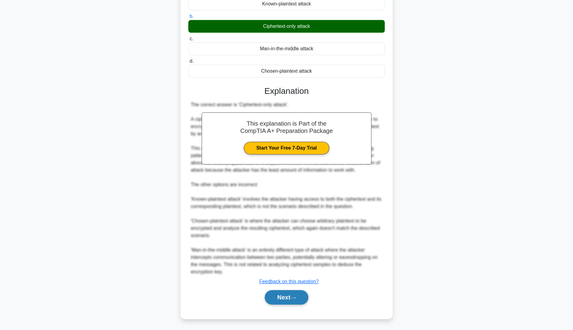
click at [279, 301] on button "Next" at bounding box center [285, 297] width 43 height 15
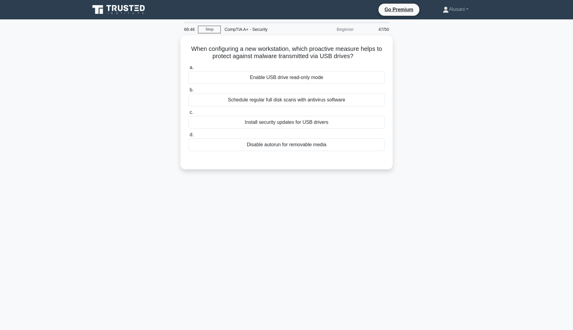
scroll to position [0, 0]
click at [278, 101] on div "Schedule regular full disk scans with antivirus software" at bounding box center [288, 98] width 196 height 13
click at [190, 91] on input "b. Schedule regular full disk scans with antivirus software" at bounding box center [190, 89] width 0 height 4
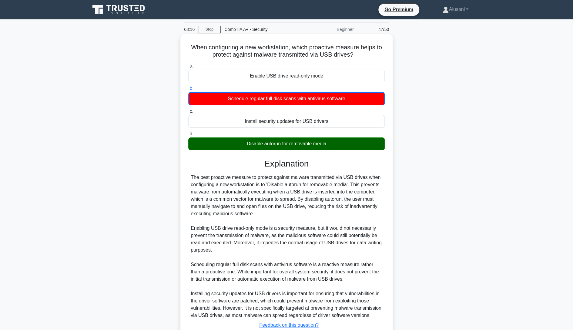
scroll to position [44, 0]
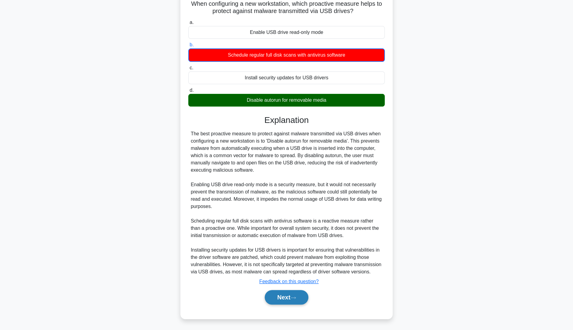
click at [277, 296] on button "Next" at bounding box center [285, 297] width 43 height 15
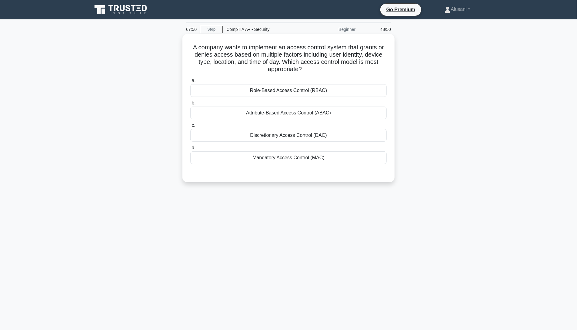
click at [254, 114] on div "Attribute-Based Access Control (ABAC)" at bounding box center [288, 113] width 196 height 13
click at [190, 105] on input "b. Attribute-Based Access Control (ABAC)" at bounding box center [190, 103] width 0 height 4
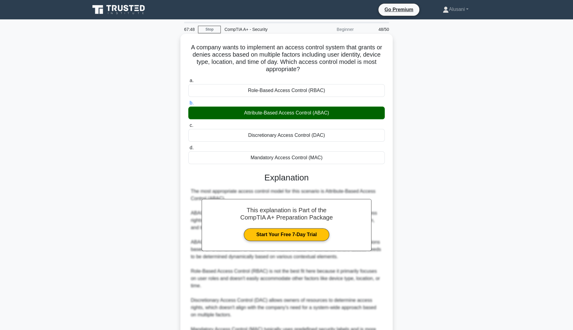
scroll to position [94, 0]
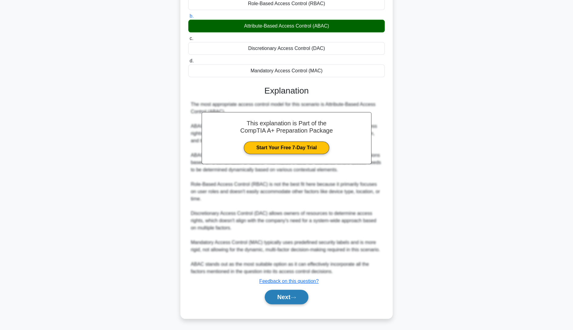
click at [279, 298] on button "Next" at bounding box center [285, 297] width 43 height 15
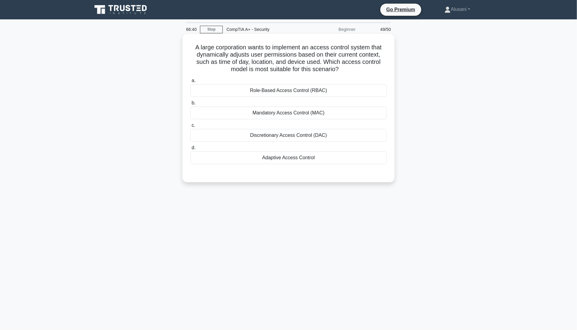
click at [298, 159] on div "Adaptive Access Control" at bounding box center [288, 157] width 196 height 13
click at [190, 150] on input "d. Adaptive Access Control" at bounding box center [190, 148] width 0 height 4
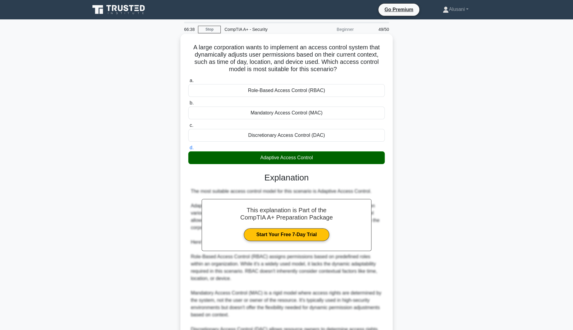
scroll to position [108, 0]
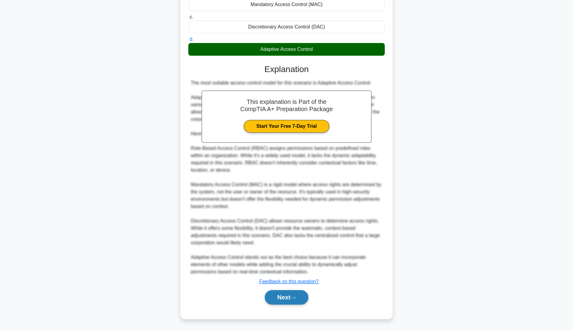
click at [297, 295] on button "Next" at bounding box center [285, 297] width 43 height 15
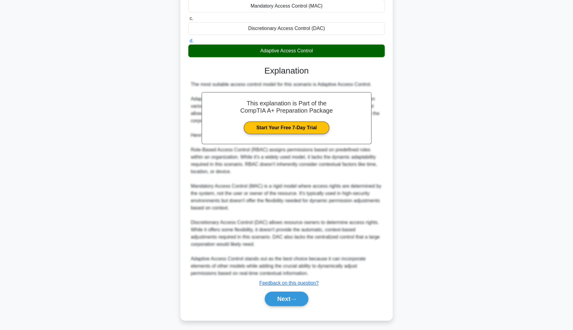
scroll to position [0, 0]
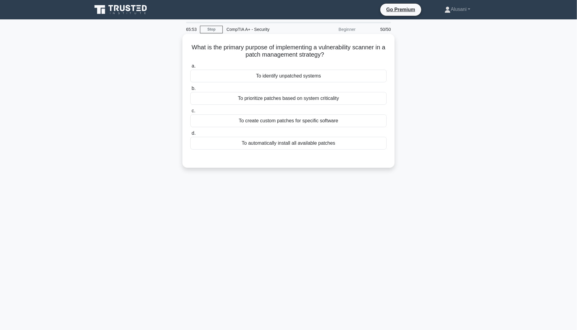
click at [274, 72] on label "a. To identify unpatched systems" at bounding box center [288, 72] width 196 height 20
click at [281, 75] on div "To identify unpatched systems" at bounding box center [288, 76] width 196 height 13
click at [190, 68] on input "a. To identify unpatched systems" at bounding box center [190, 66] width 0 height 4
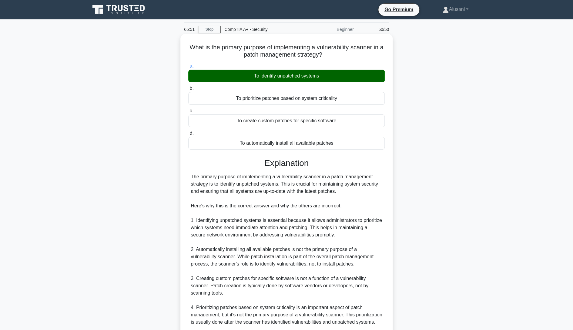
scroll to position [87, 0]
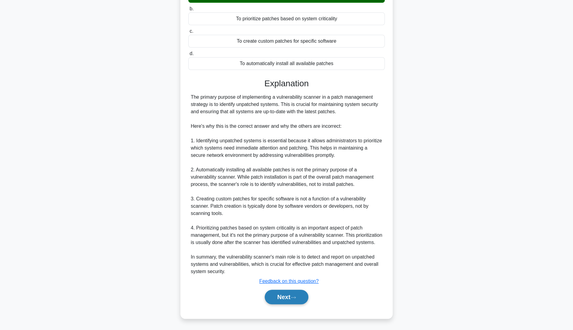
click at [297, 302] on button "Next" at bounding box center [285, 297] width 43 height 15
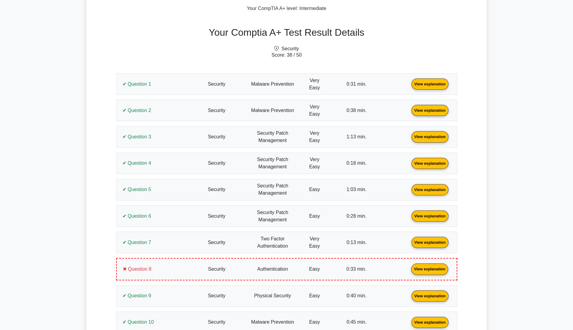
scroll to position [91, 0]
